Goal: Find contact information: Find contact information

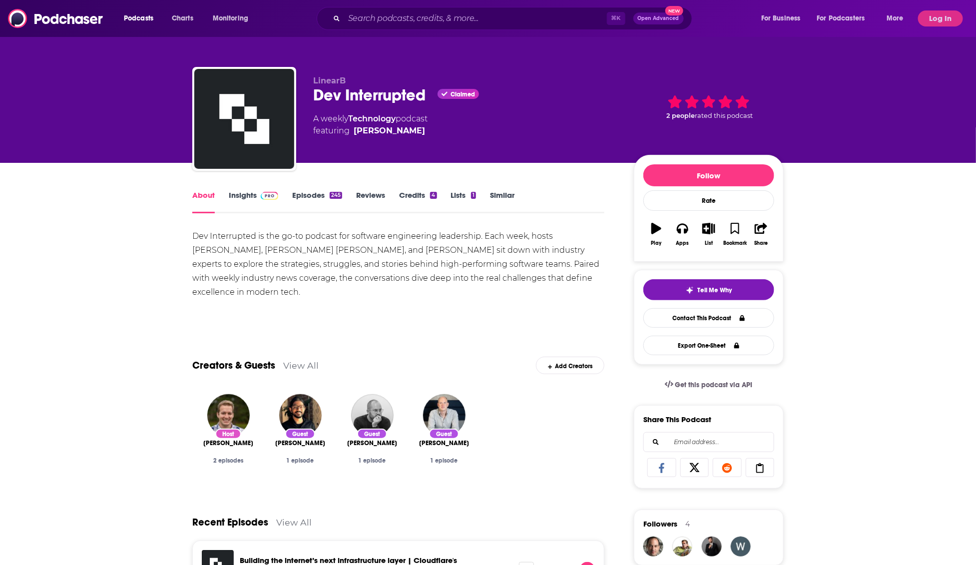
click at [245, 195] on link "Insights" at bounding box center [253, 201] width 49 height 23
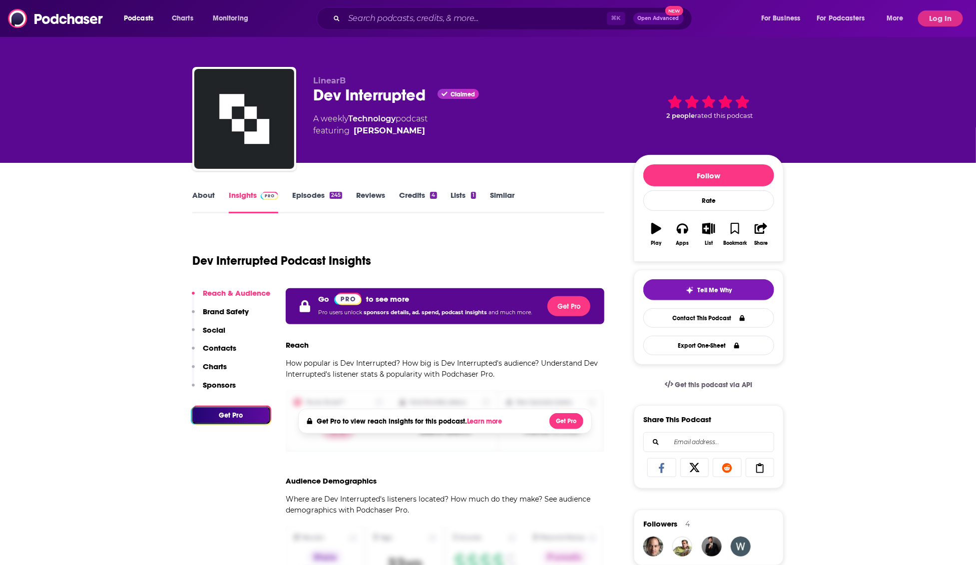
scroll to position [159, 0]
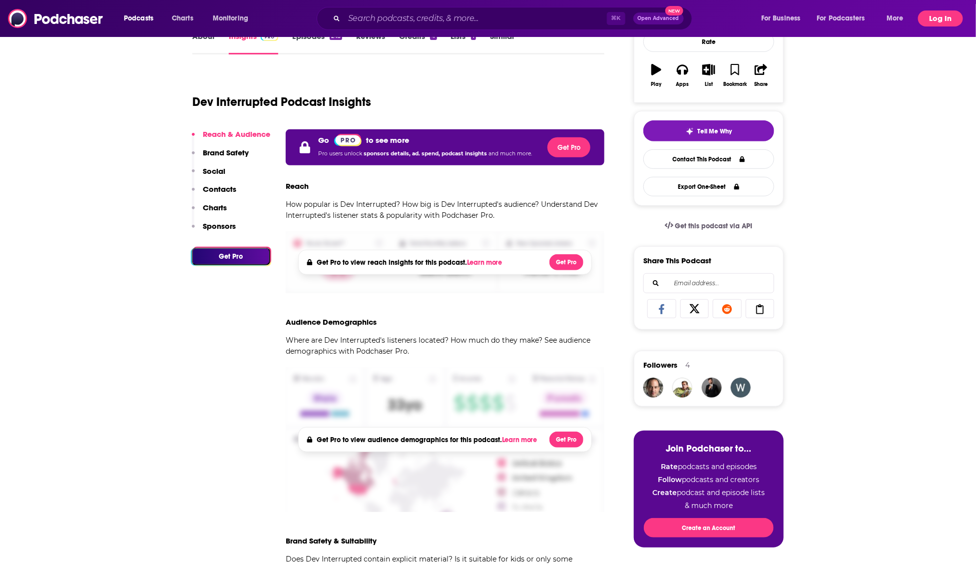
click at [940, 24] on button "Log In" at bounding box center [940, 18] width 45 height 16
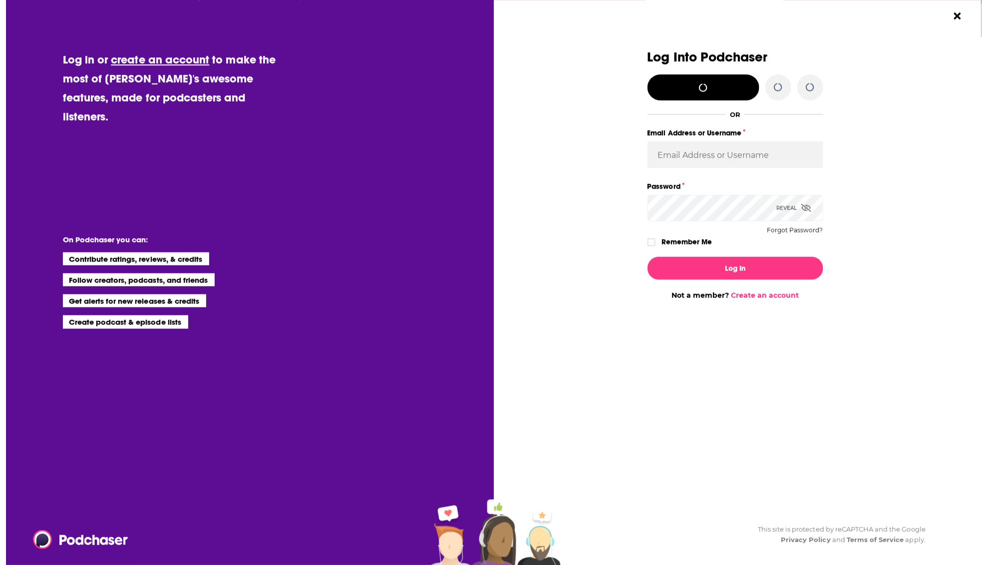
scroll to position [0, 0]
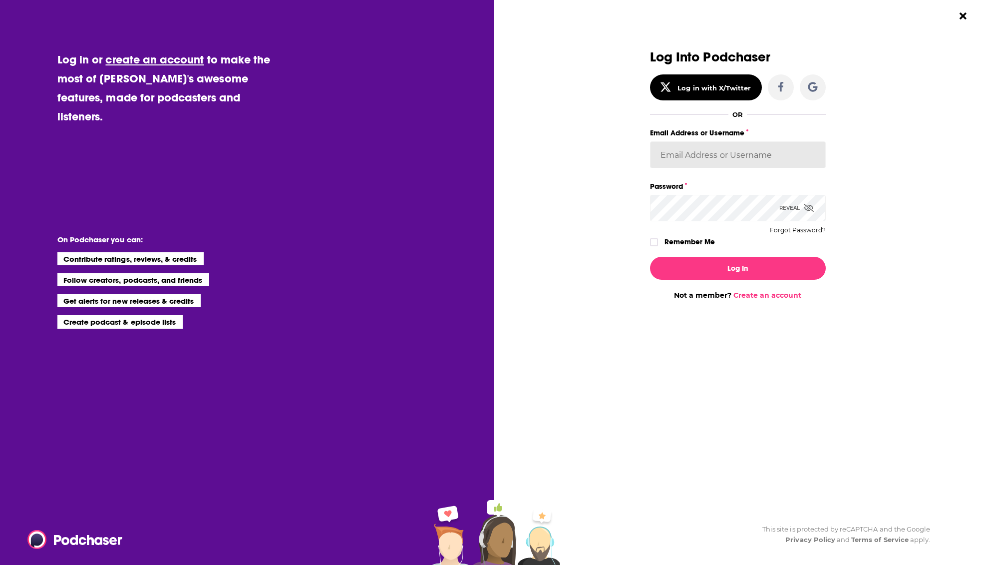
type input "hannahlee98"
click at [717, 142] on input "hannahlee98" at bounding box center [738, 154] width 176 height 27
click at [641, 190] on div "Dialog" at bounding box center [562, 175] width 176 height 250
click at [710, 268] on button "Log In" at bounding box center [738, 268] width 176 height 23
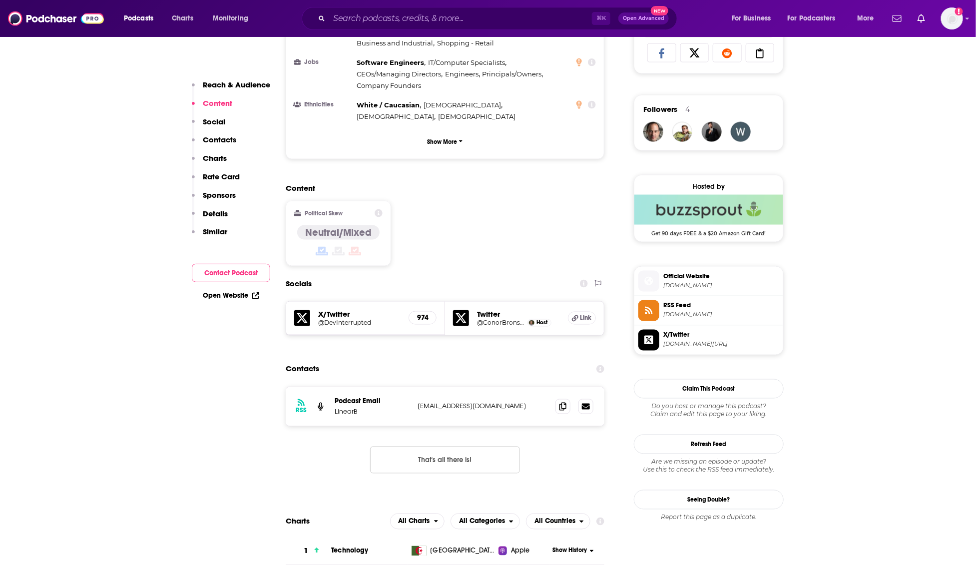
scroll to position [685, 0]
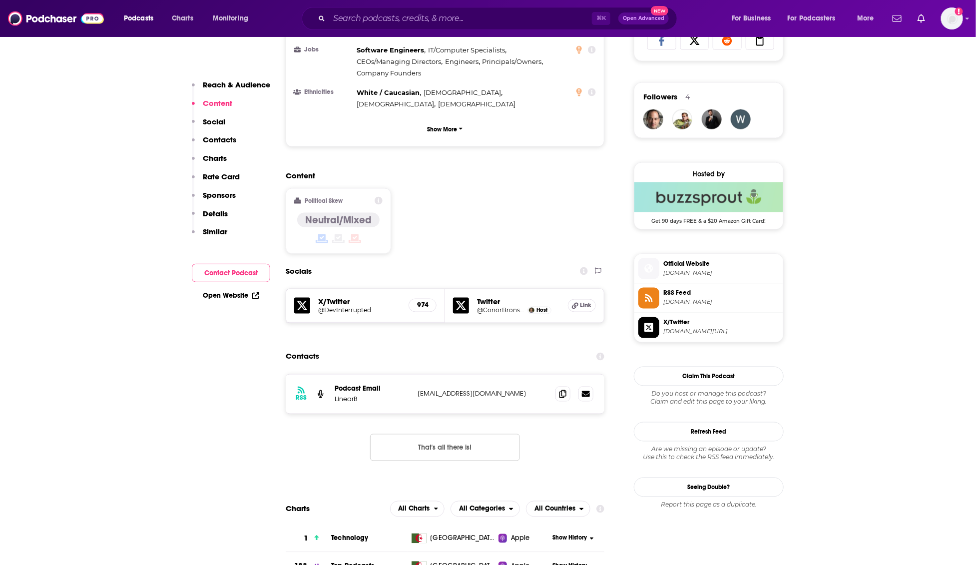
click at [454, 374] on div "RSS Podcast Email LinearB [EMAIL_ADDRESS][DOMAIN_NAME] [EMAIL_ADDRESS][DOMAIN_N…" at bounding box center [445, 393] width 319 height 39
click at [479, 389] on p "[EMAIL_ADDRESS][DOMAIN_NAME]" at bounding box center [482, 393] width 130 height 8
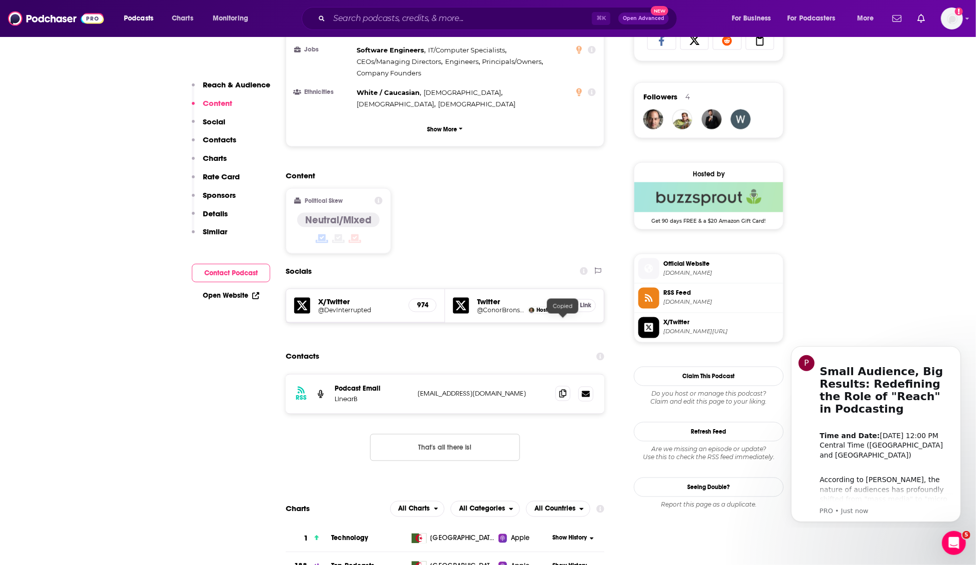
scroll to position [0, 0]
click at [563, 389] on icon at bounding box center [562, 393] width 7 height 8
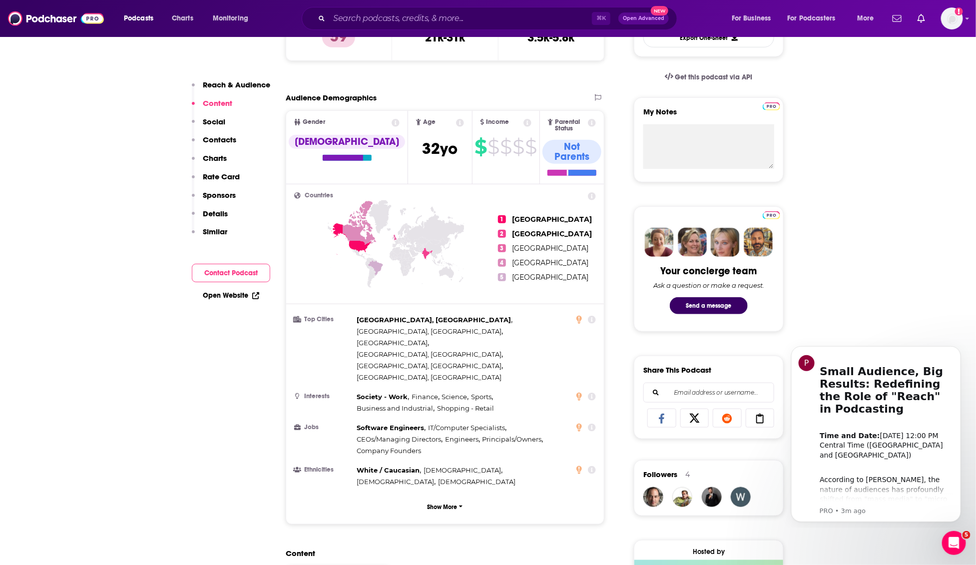
scroll to position [178, 0]
